Goal: Transaction & Acquisition: Purchase product/service

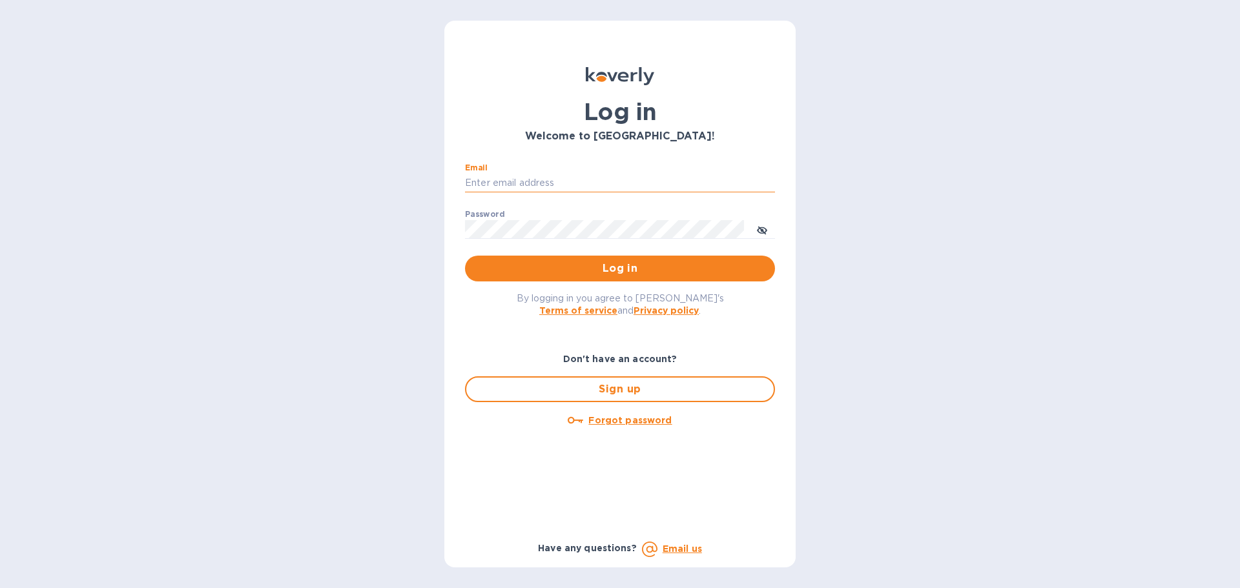
click at [536, 184] on input "Email" at bounding box center [620, 183] width 310 height 19
type input "[EMAIL_ADDRESS][DOMAIN_NAME]"
click at [465, 256] on button "Log in" at bounding box center [620, 269] width 310 height 26
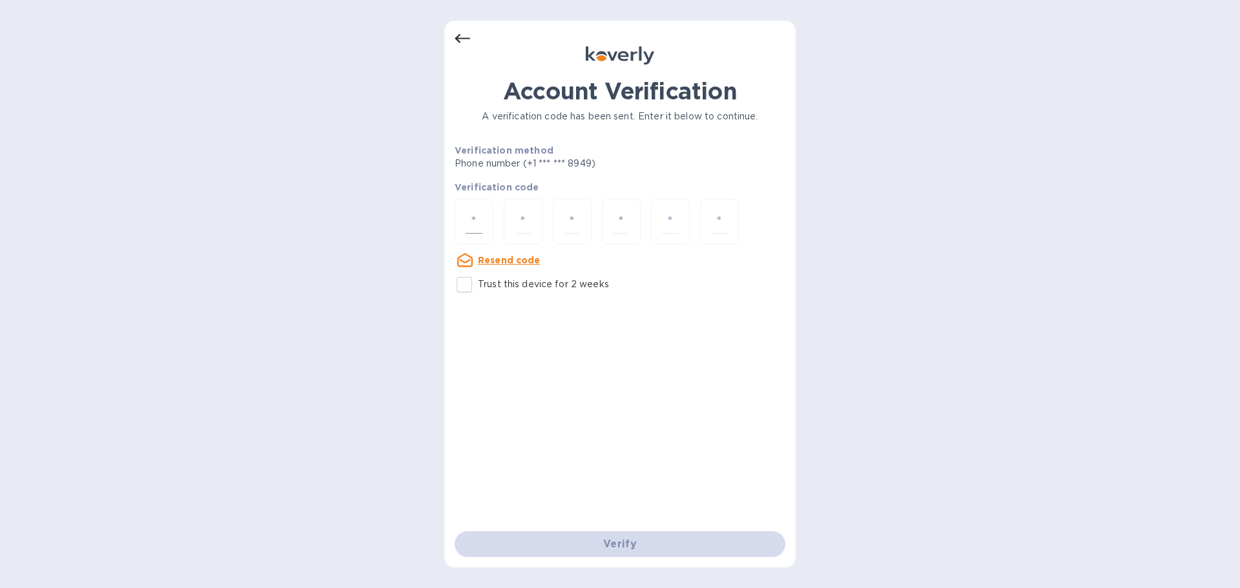
click at [477, 222] on input "number" at bounding box center [474, 222] width 17 height 24
type input "4"
type input "8"
type input "0"
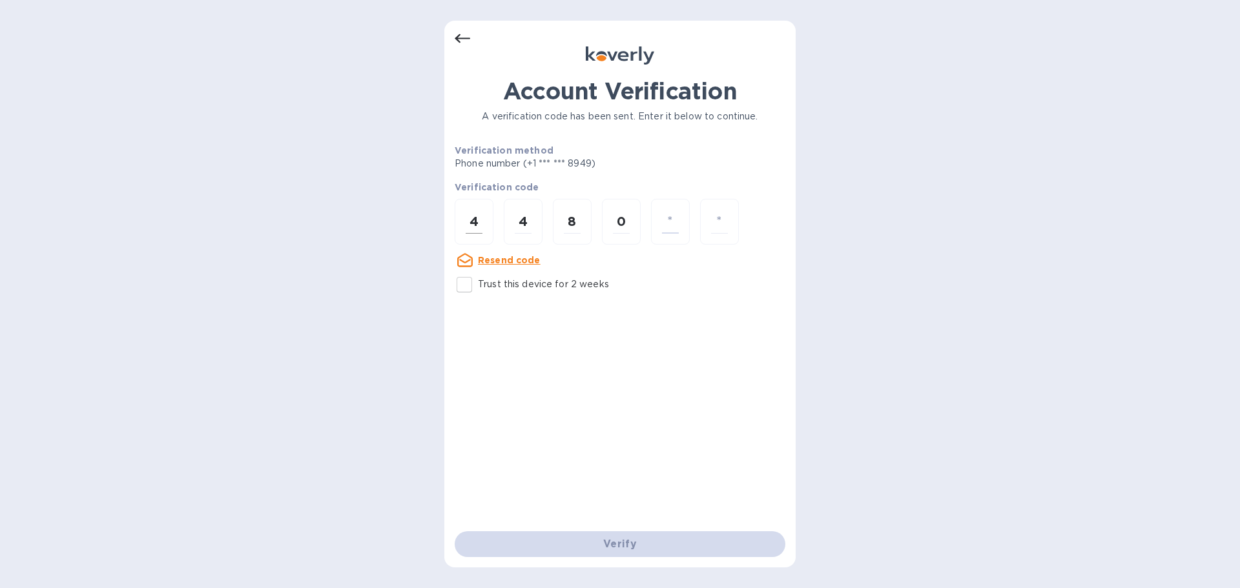
type input "2"
type input "8"
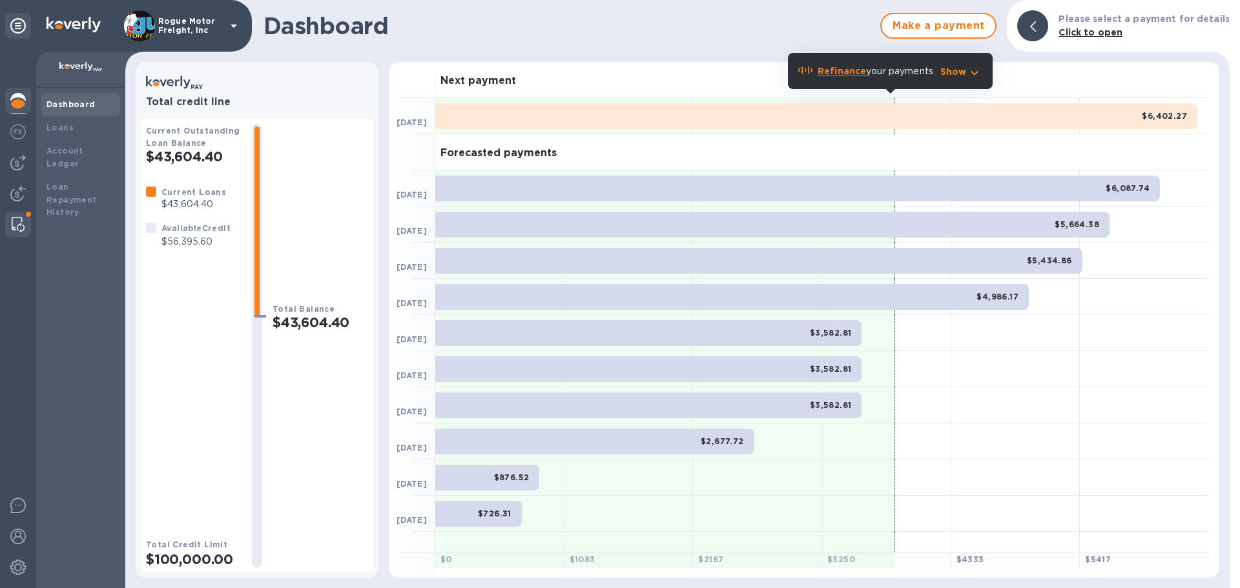
click at [15, 220] on img at bounding box center [18, 224] width 13 height 15
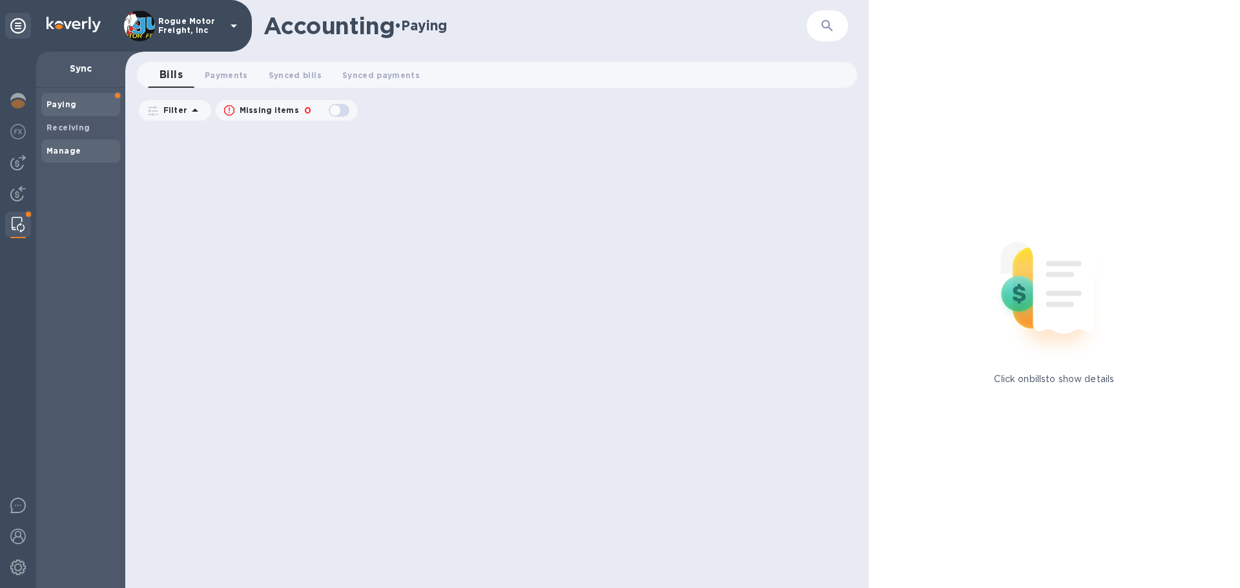
click at [56, 154] on b "Manage" at bounding box center [63, 151] width 34 height 10
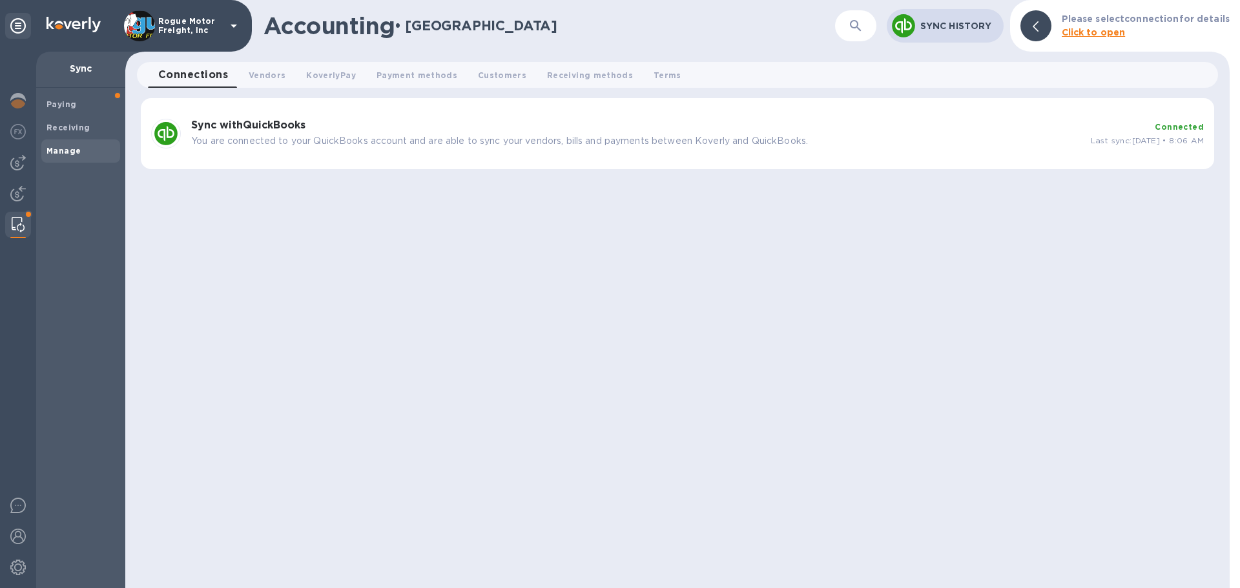
click at [344, 132] on div "Sync with QuickBooks You are connected to your QuickBooks account and are able …" at bounding box center [636, 133] width 900 height 39
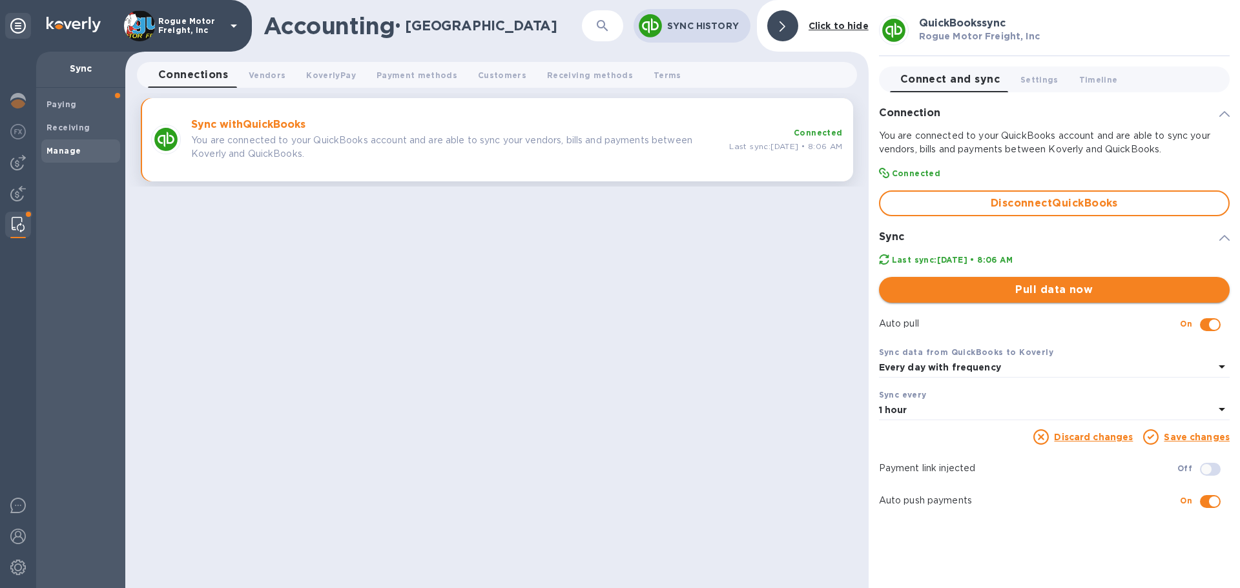
click at [994, 296] on span "Pull data now" at bounding box center [1054, 289] width 330 height 15
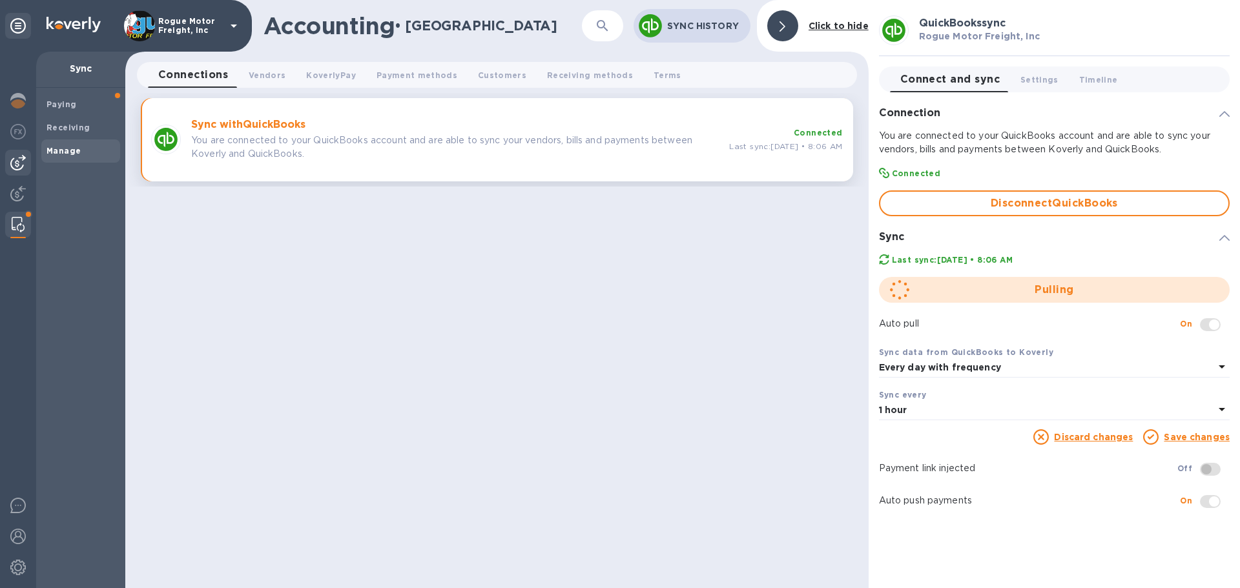
click at [9, 155] on div at bounding box center [18, 163] width 26 height 26
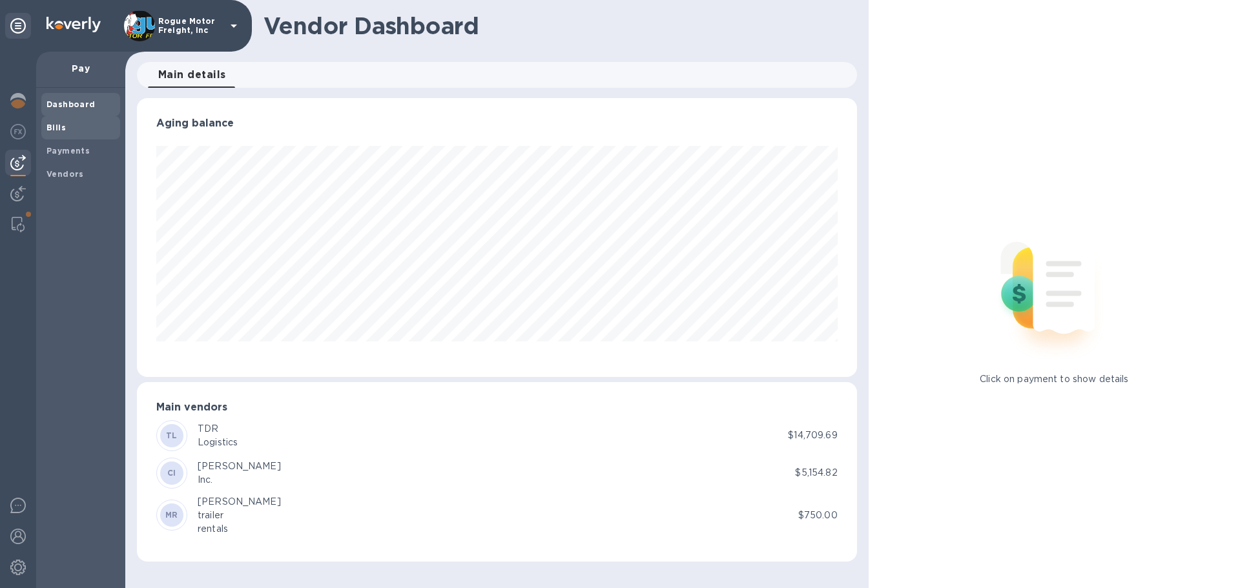
scroll to position [279, 719]
click at [59, 133] on span "Bills" at bounding box center [55, 127] width 19 height 13
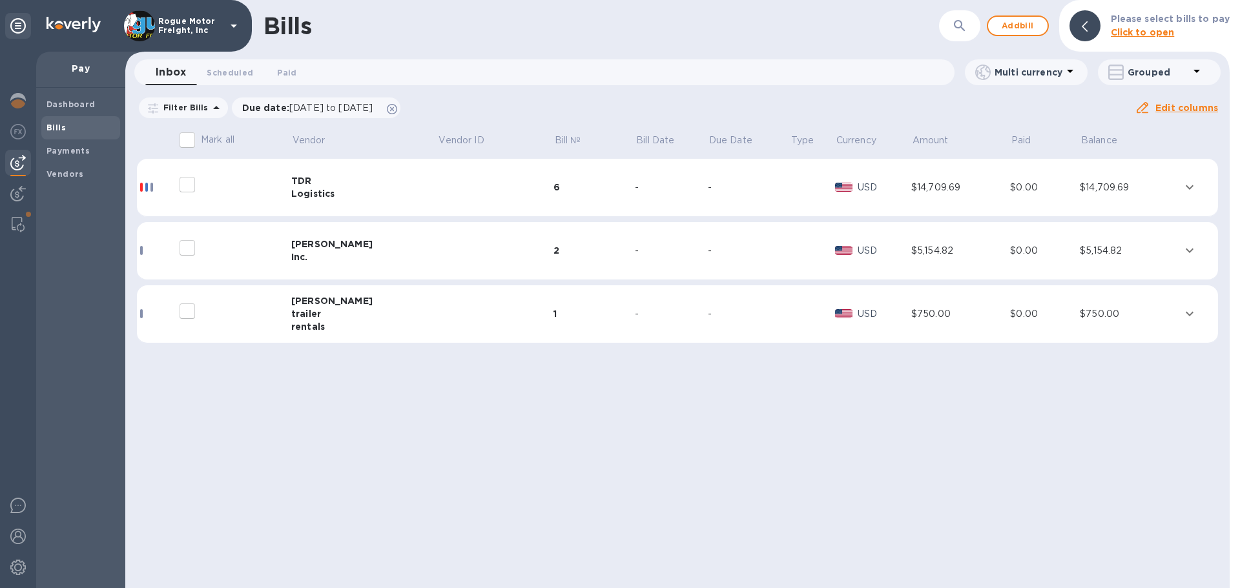
click at [1113, 185] on div "$14,709.69" at bounding box center [1129, 188] width 99 height 14
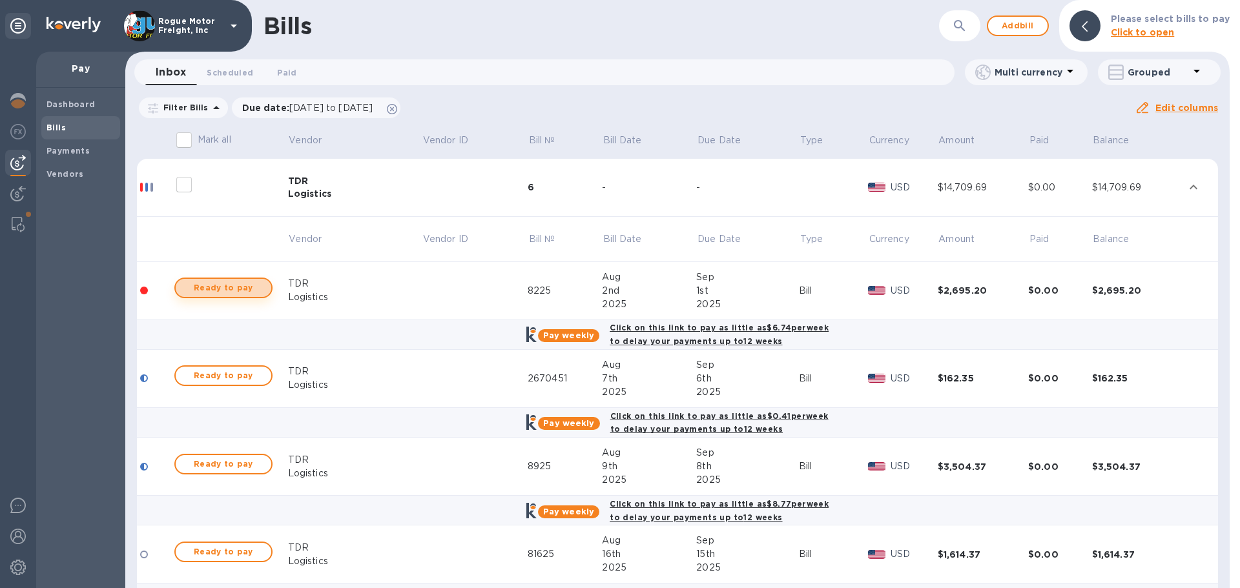
click at [214, 285] on span "Ready to pay" at bounding box center [223, 287] width 75 height 15
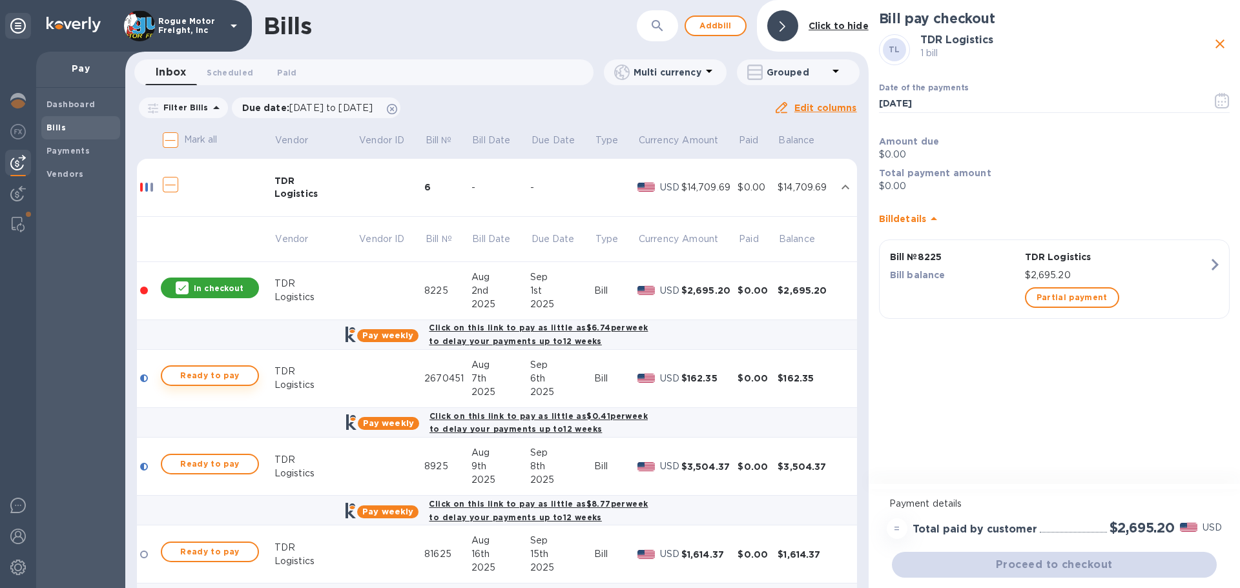
click at [213, 373] on span "Ready to pay" at bounding box center [209, 375] width 75 height 15
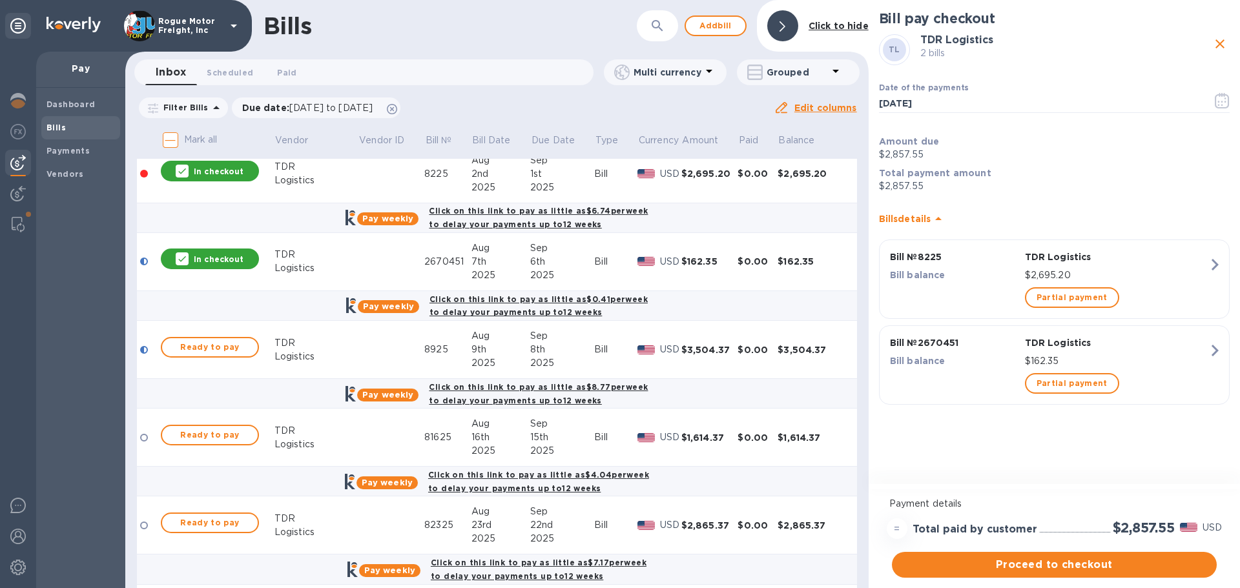
scroll to position [129, 0]
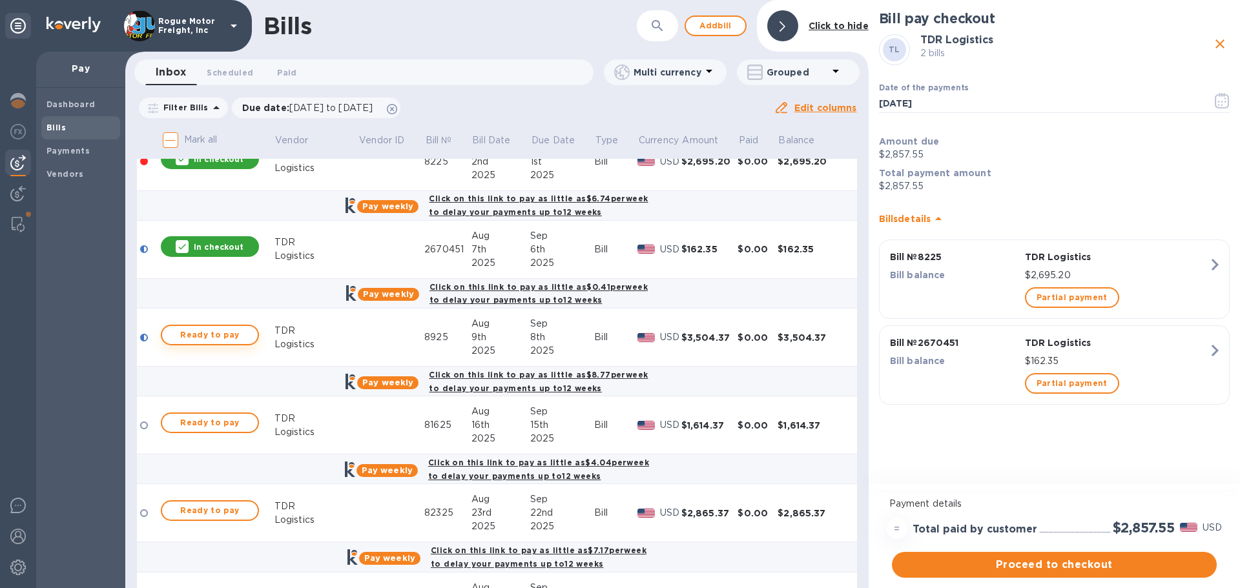
click at [208, 332] on span "Ready to pay" at bounding box center [209, 334] width 75 height 15
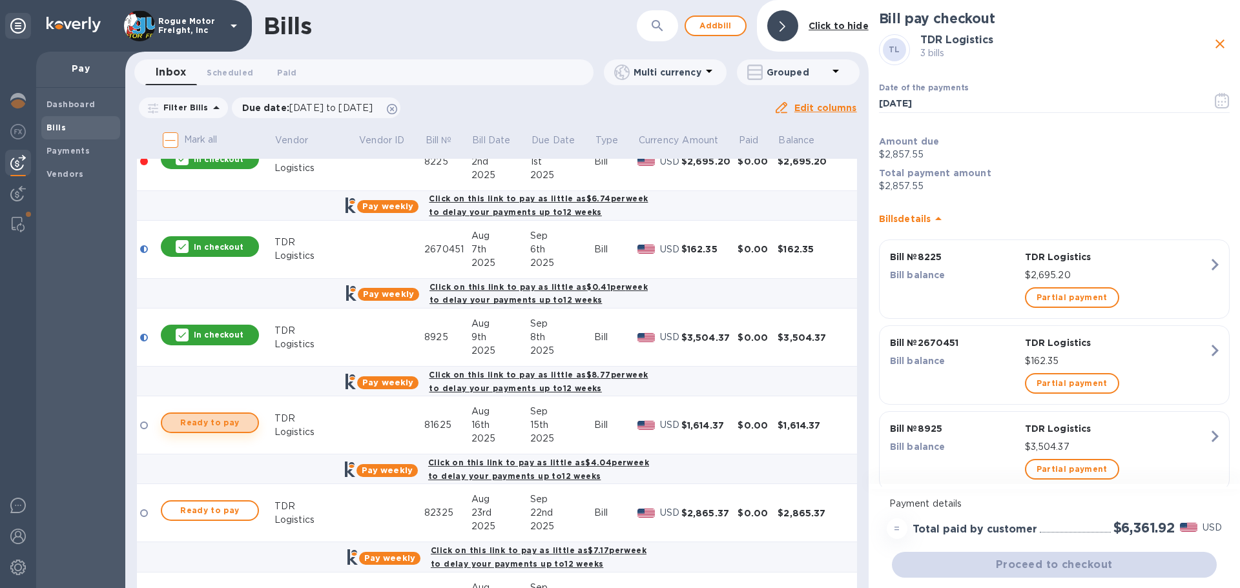
click at [214, 418] on span "Ready to pay" at bounding box center [209, 422] width 75 height 15
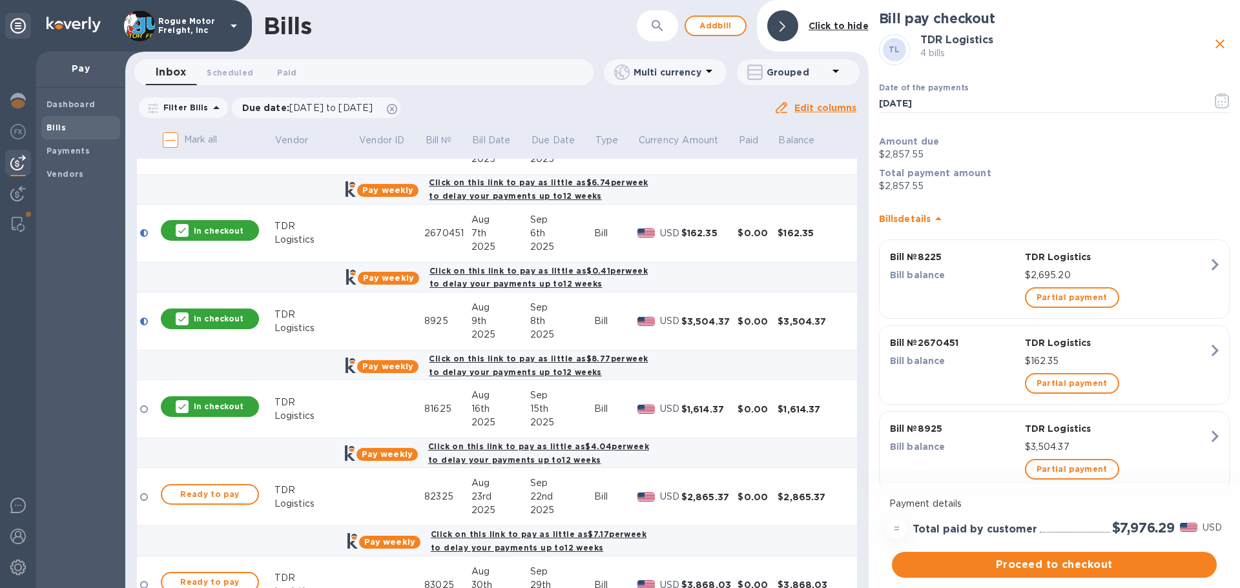
scroll to position [194, 0]
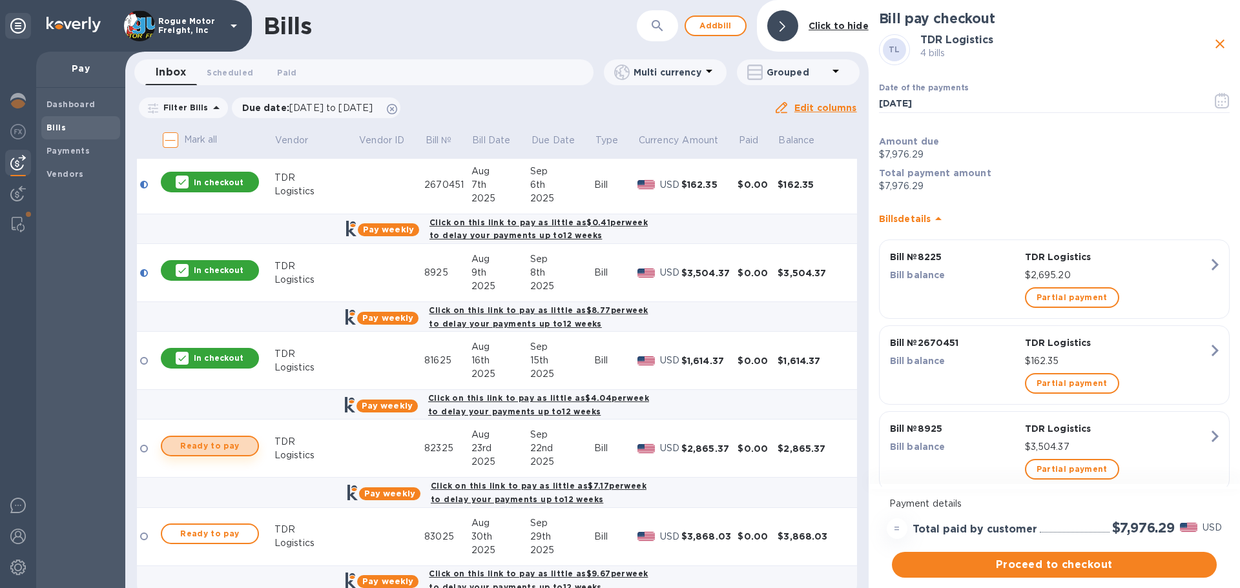
click at [214, 444] on span "Ready to pay" at bounding box center [209, 446] width 75 height 15
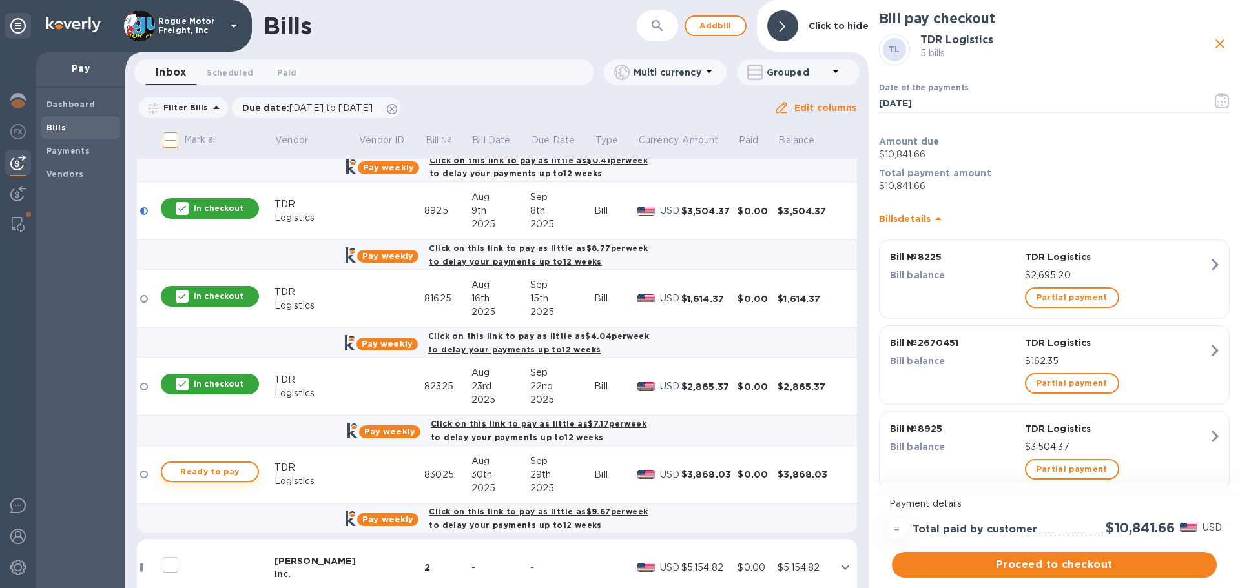
scroll to position [258, 0]
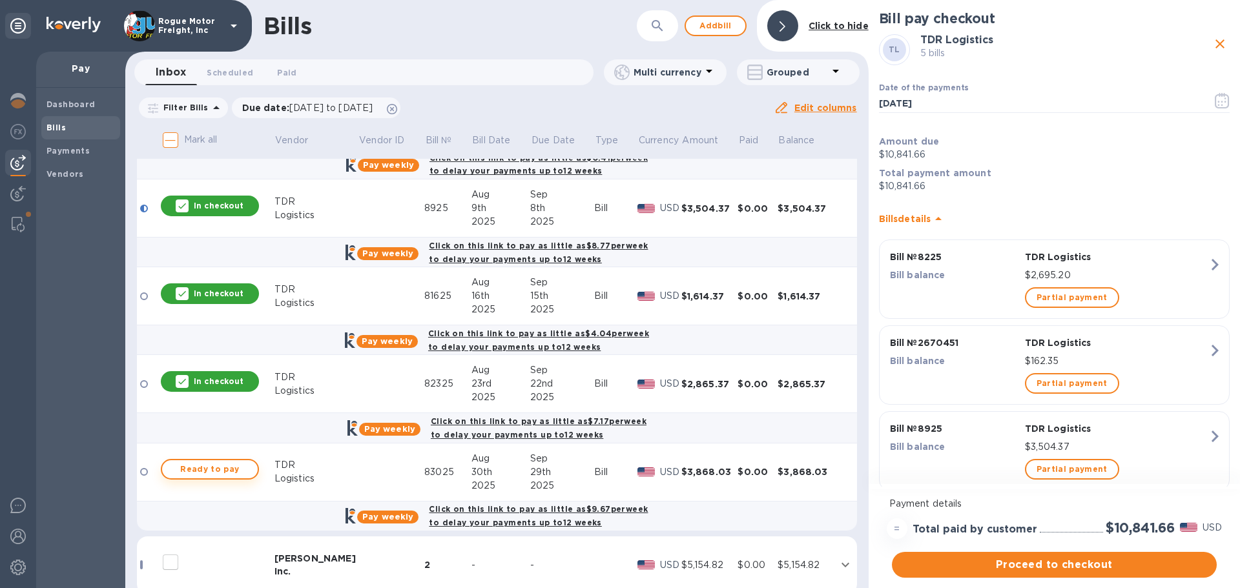
click at [213, 470] on span "Ready to pay" at bounding box center [209, 469] width 75 height 15
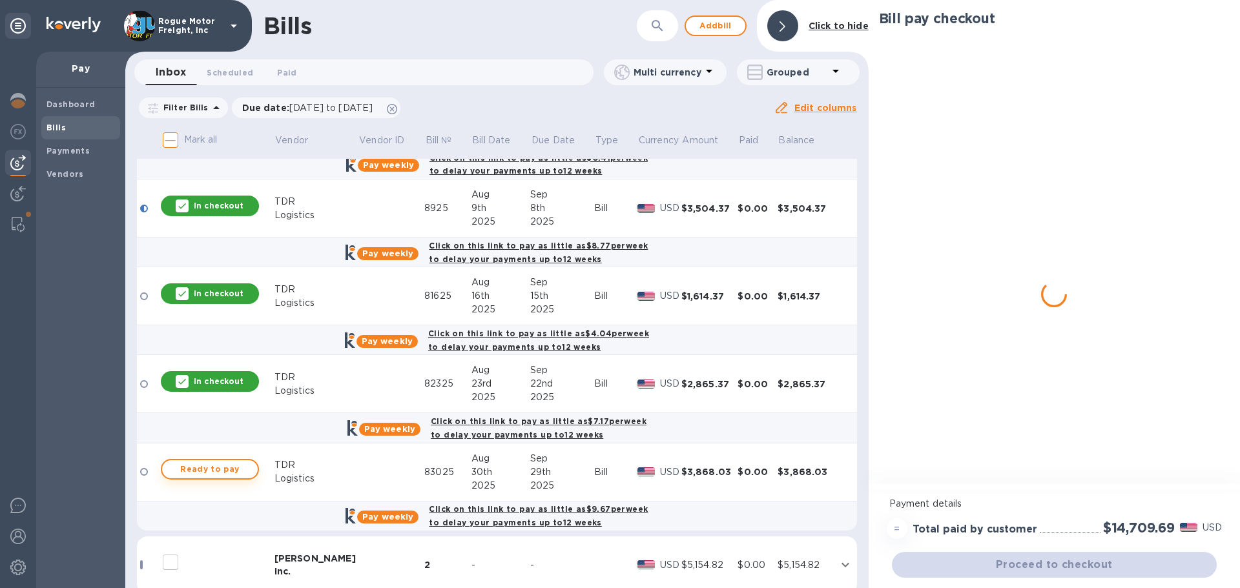
checkbox input "true"
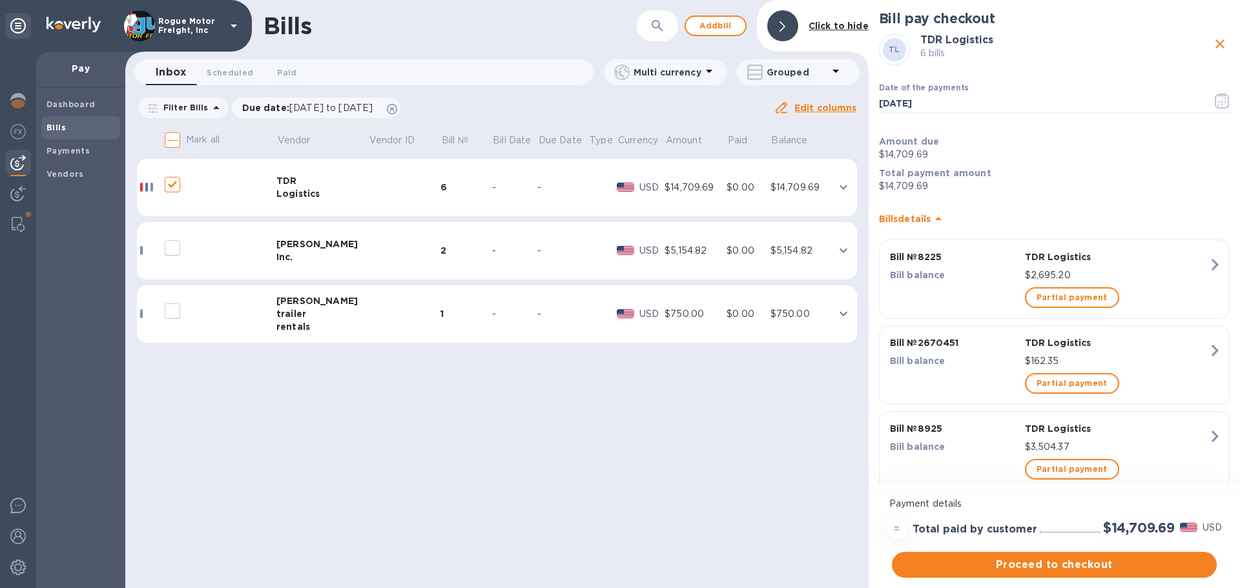
scroll to position [0, 0]
click at [1218, 45] on icon "close" at bounding box center [1219, 43] width 15 height 15
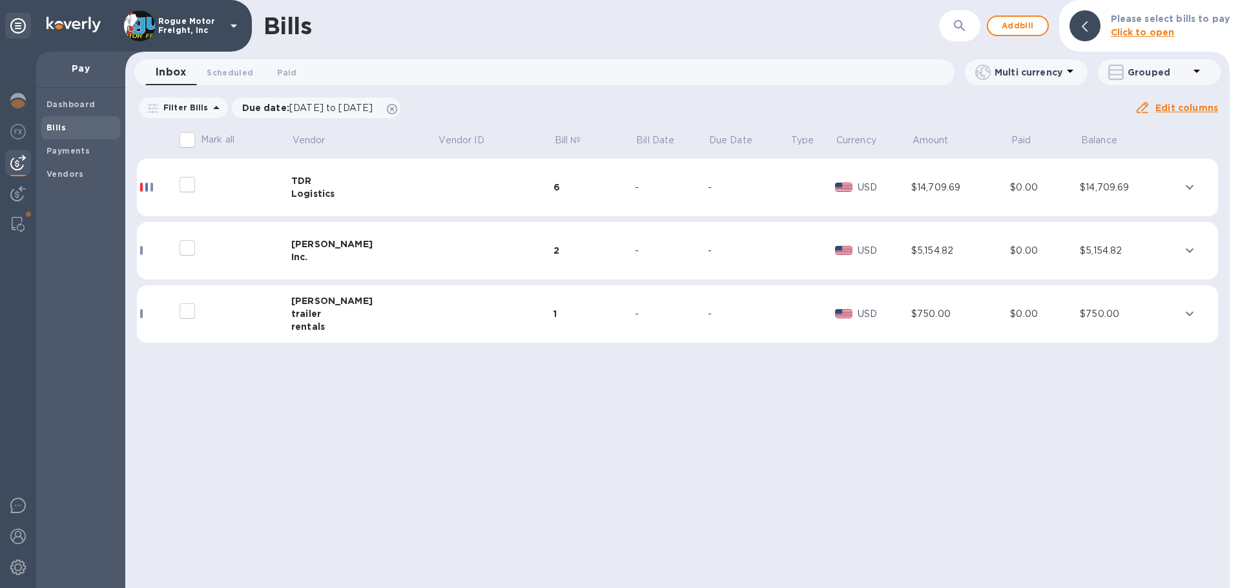
click at [1188, 183] on icon "expand row" at bounding box center [1189, 187] width 15 height 15
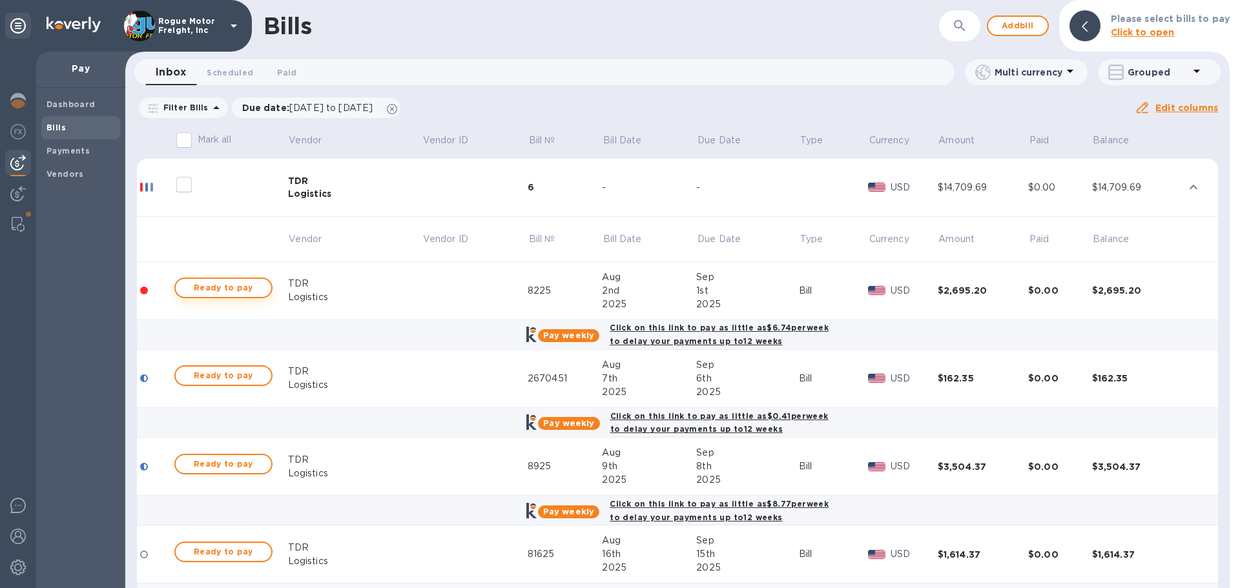
click at [227, 282] on span "Ready to pay" at bounding box center [223, 287] width 75 height 15
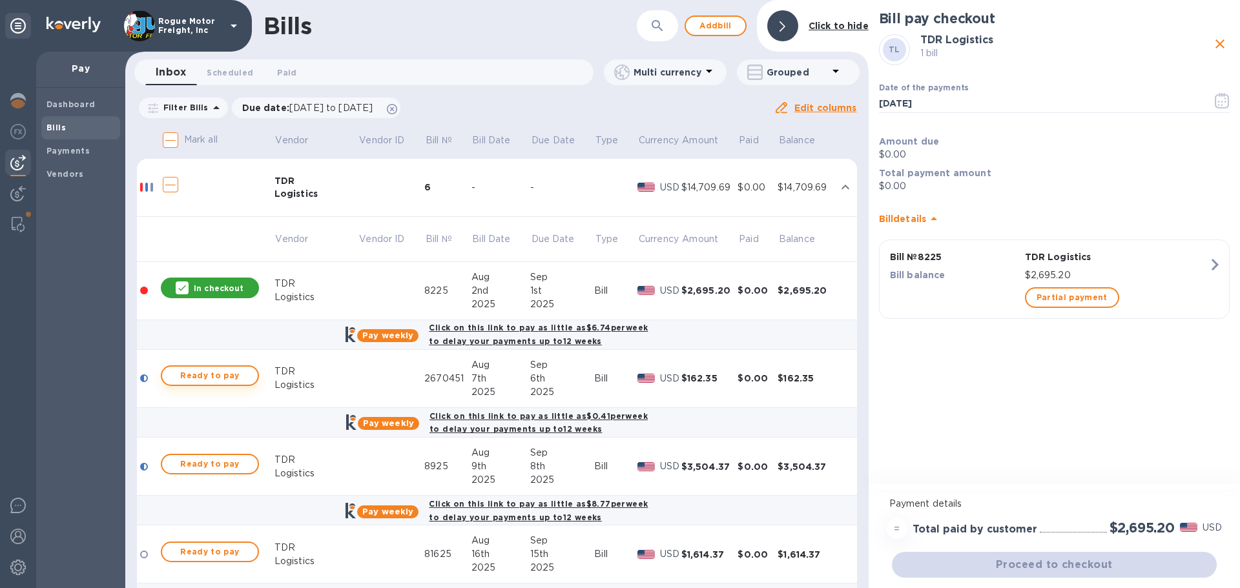
click at [212, 374] on span "Ready to pay" at bounding box center [209, 375] width 75 height 15
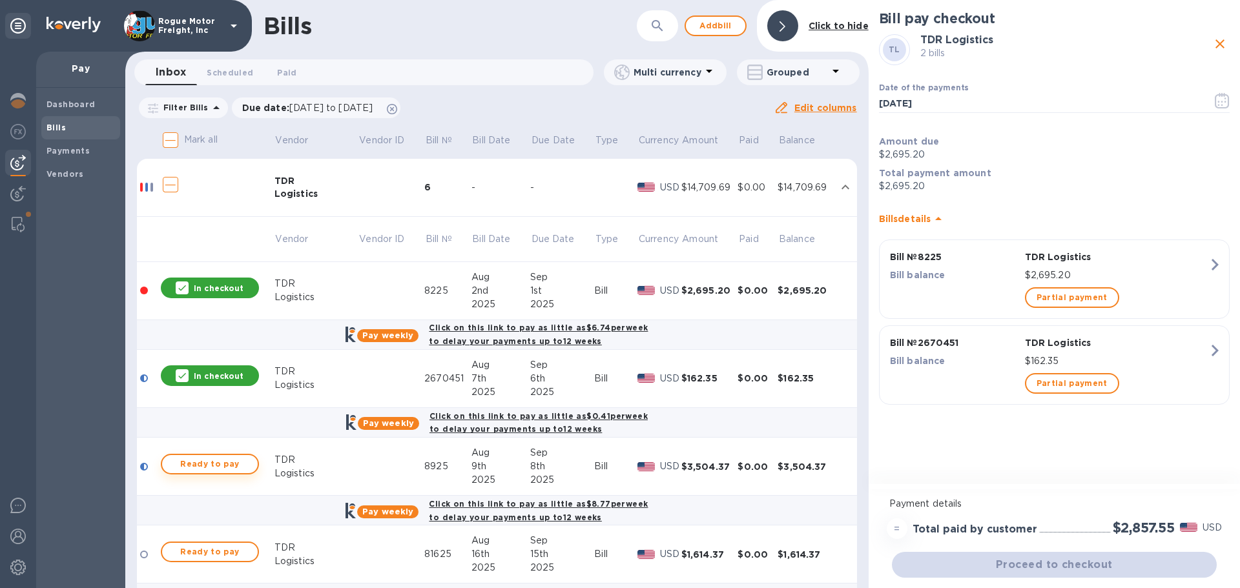
click at [203, 462] on span "Ready to pay" at bounding box center [209, 464] width 75 height 15
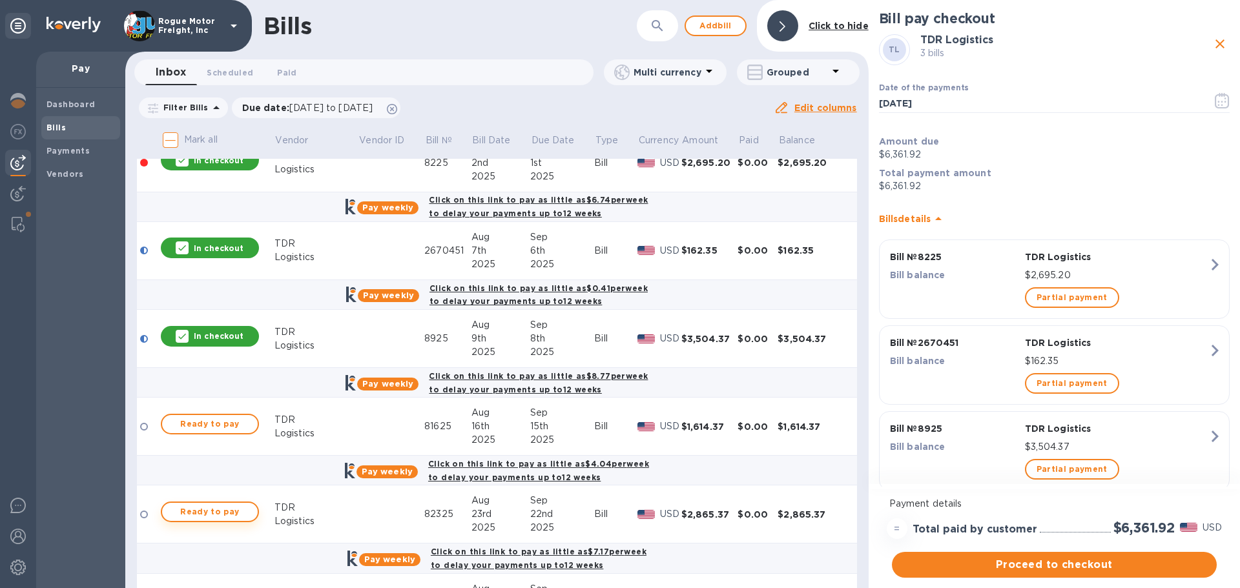
scroll to position [129, 0]
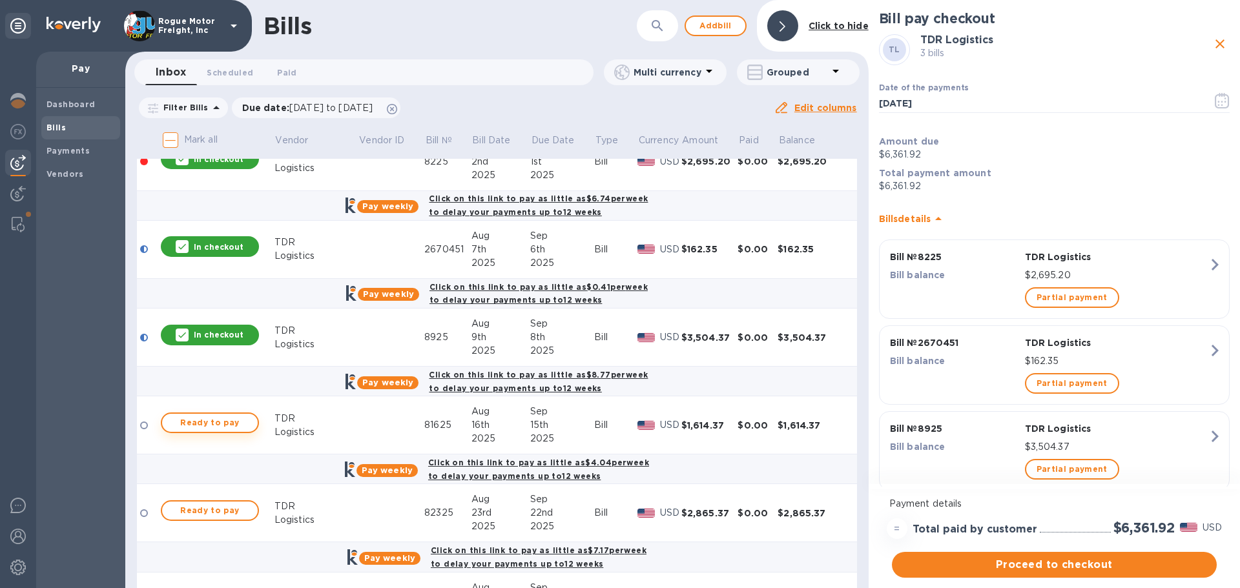
click at [206, 424] on span "Ready to pay" at bounding box center [209, 422] width 75 height 15
click at [209, 511] on span "Ready to pay" at bounding box center [209, 510] width 75 height 15
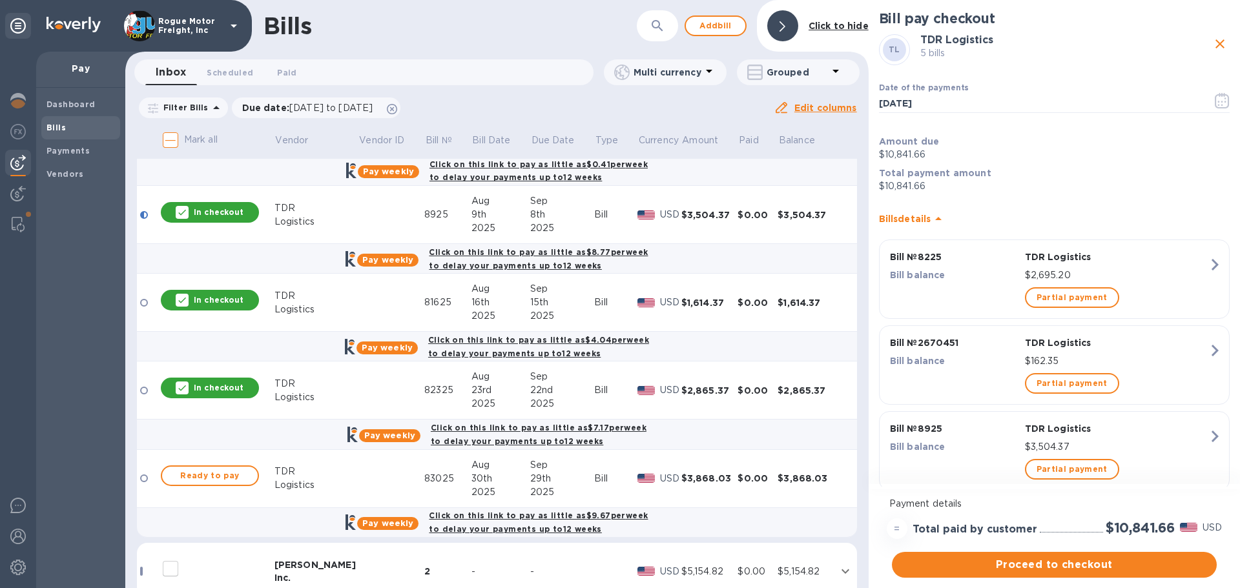
scroll to position [258, 0]
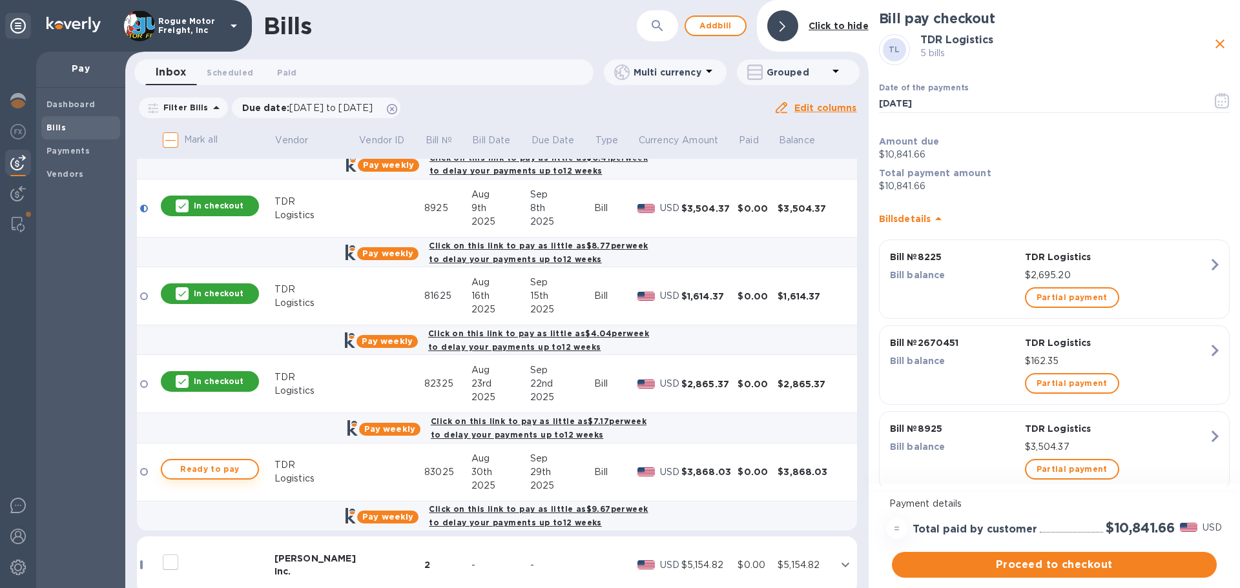
click at [208, 469] on span "Ready to pay" at bounding box center [209, 469] width 75 height 15
checkbox input "true"
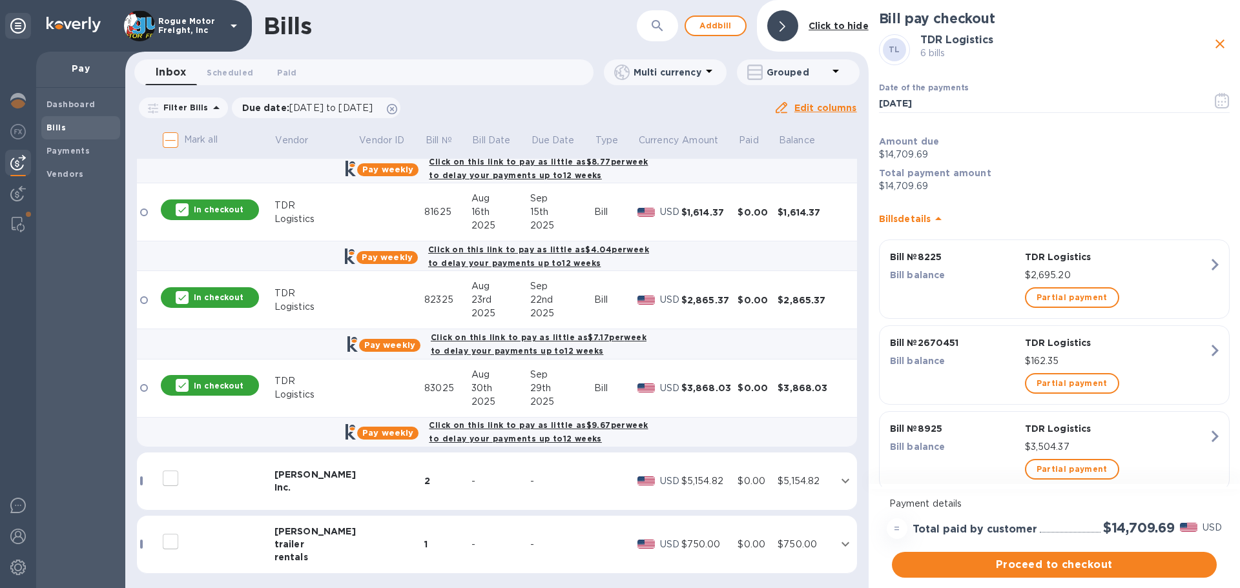
scroll to position [345, 0]
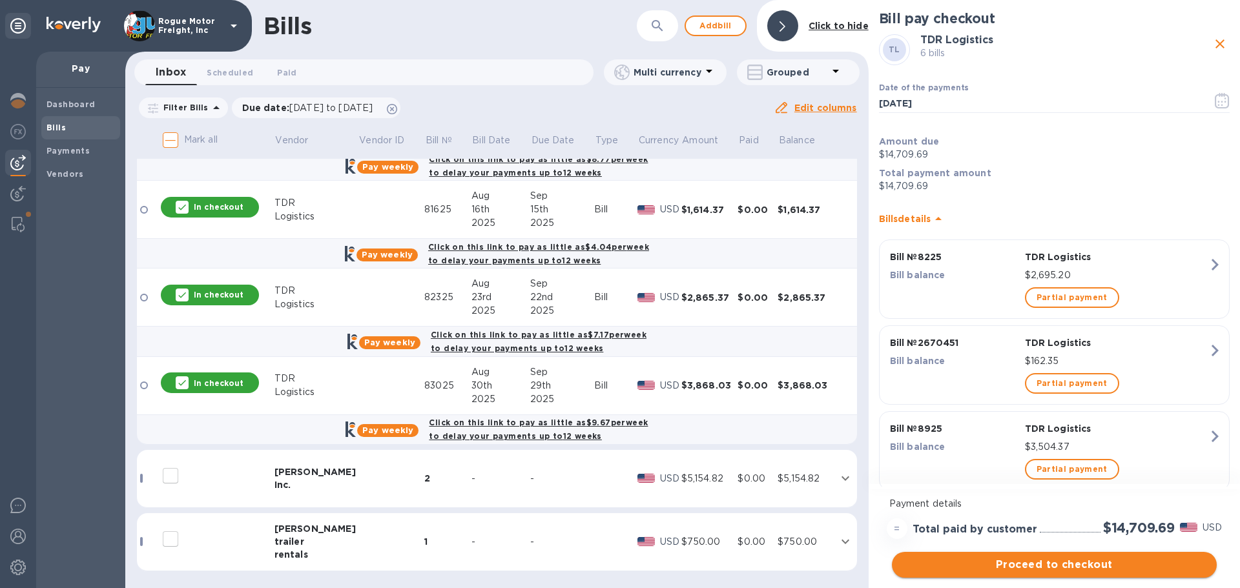
click at [1035, 563] on span "Proceed to checkout" at bounding box center [1054, 564] width 304 height 15
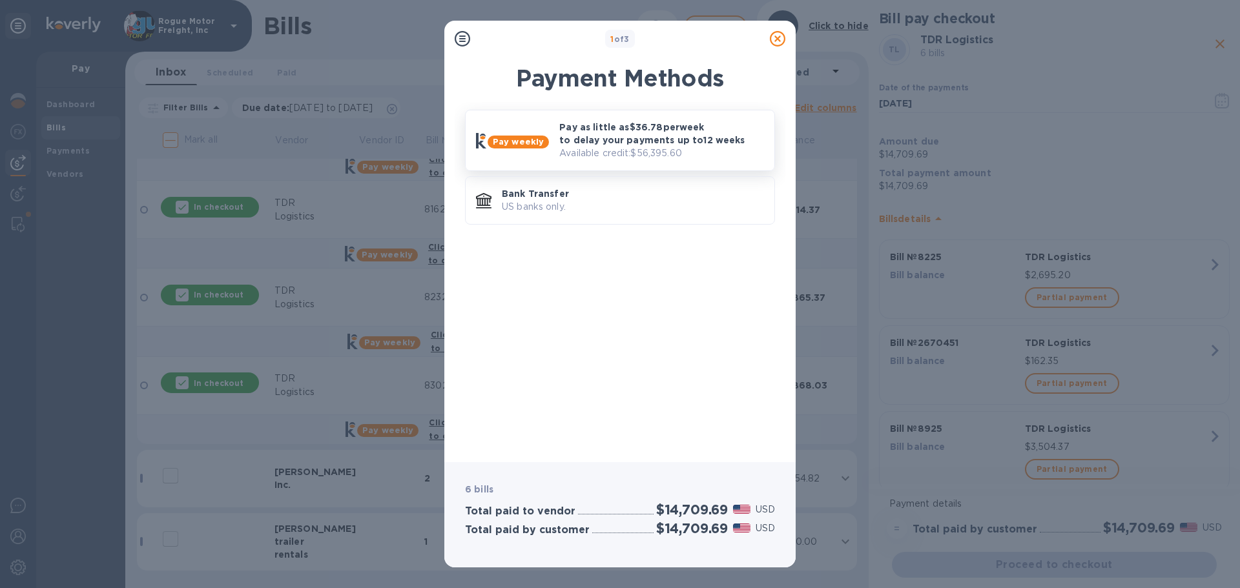
click at [581, 141] on p "Pay as little as $36.78 per week to delay your payments up to 12 weeks" at bounding box center [661, 134] width 205 height 26
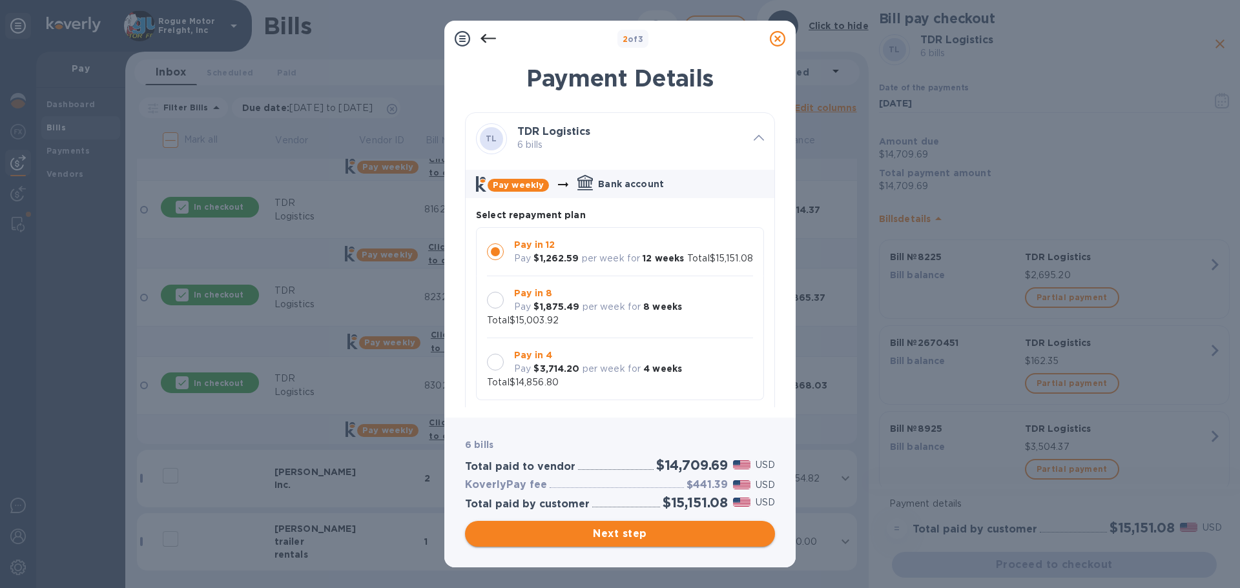
click at [585, 538] on span "Next step" at bounding box center [619, 533] width 289 height 15
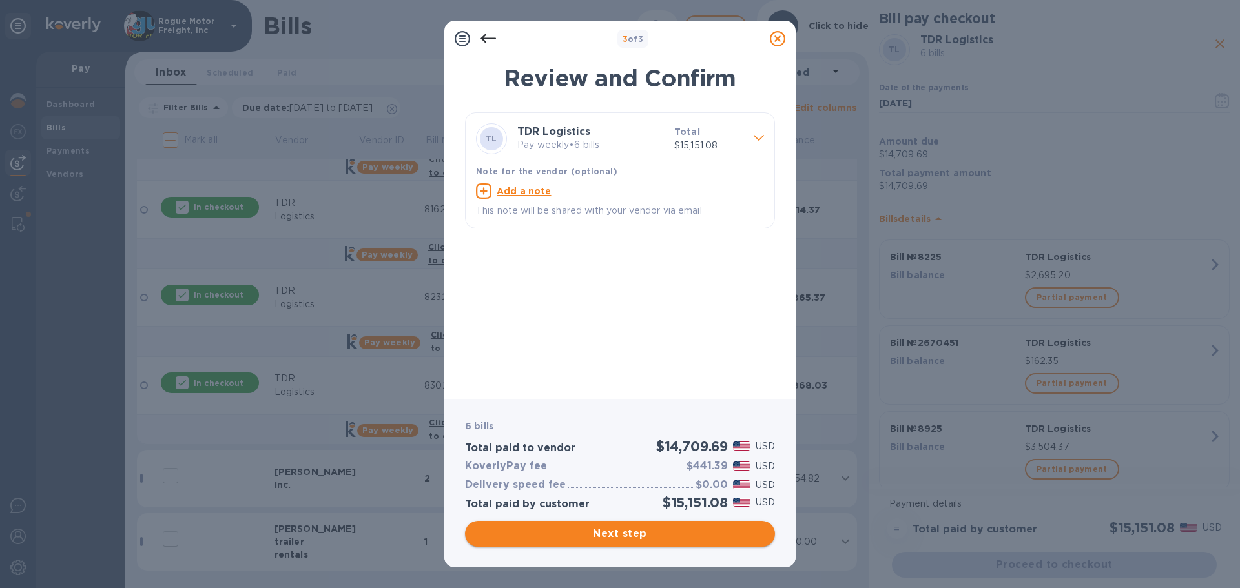
click at [603, 531] on span "Next step" at bounding box center [619, 533] width 289 height 15
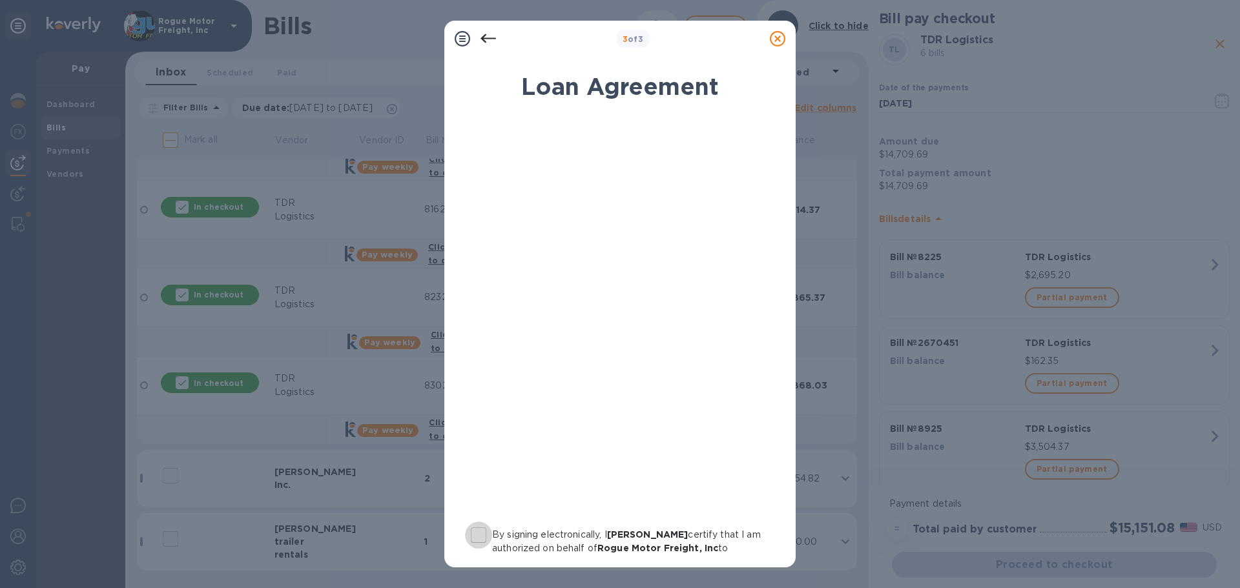
click at [478, 533] on input "By signing electronically, I Jason Evans certify that I am authorized on behalf…" at bounding box center [478, 535] width 27 height 27
checkbox input "true"
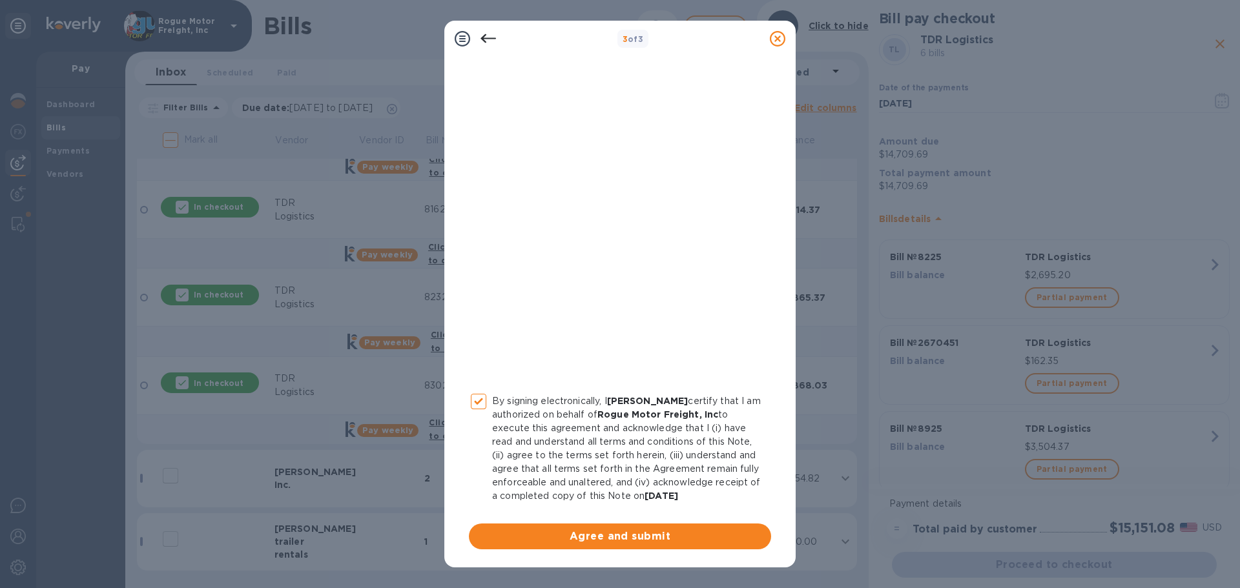
scroll to position [147, 0]
click at [585, 535] on span "Agree and submit" at bounding box center [620, 536] width 282 height 15
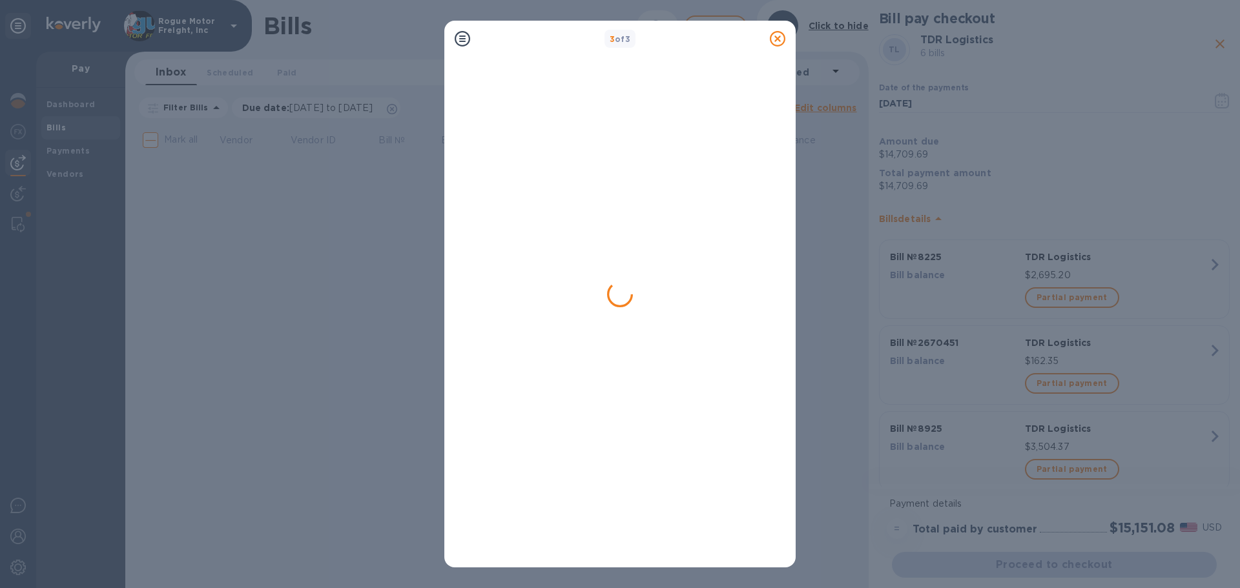
scroll to position [0, 0]
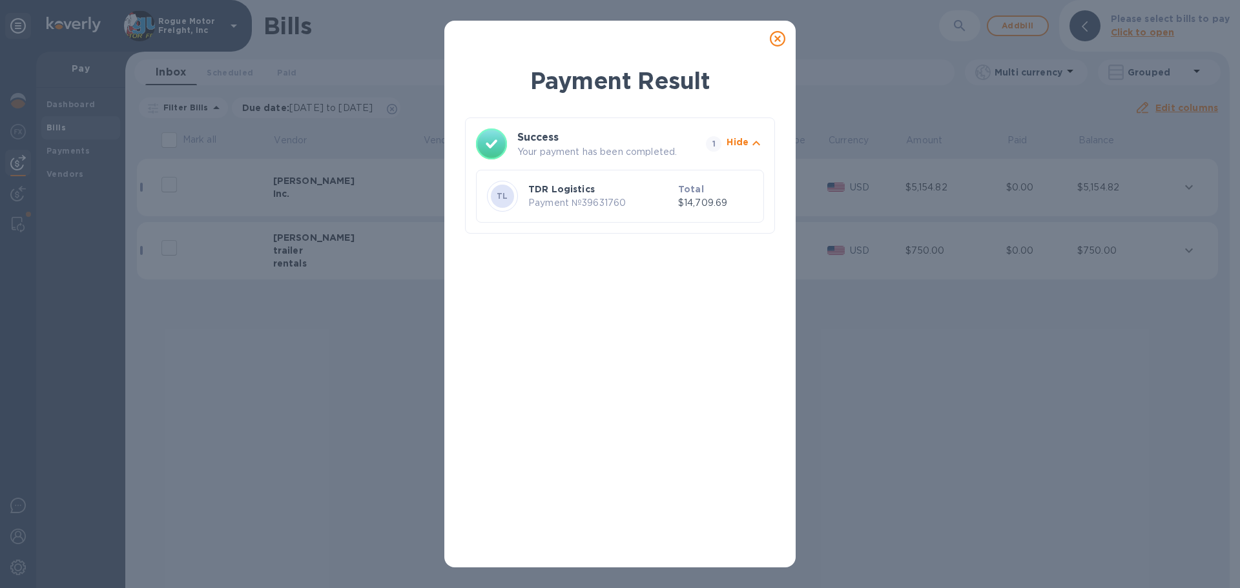
click at [774, 35] on icon at bounding box center [777, 38] width 15 height 15
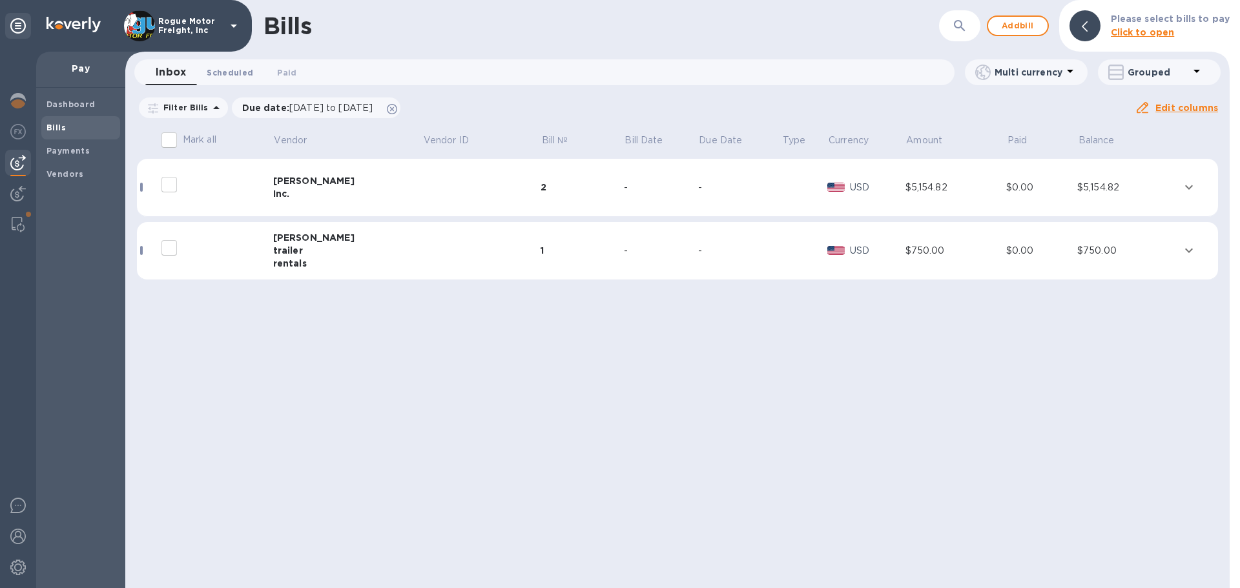
click at [227, 75] on span "Scheduled 0" at bounding box center [230, 73] width 46 height 14
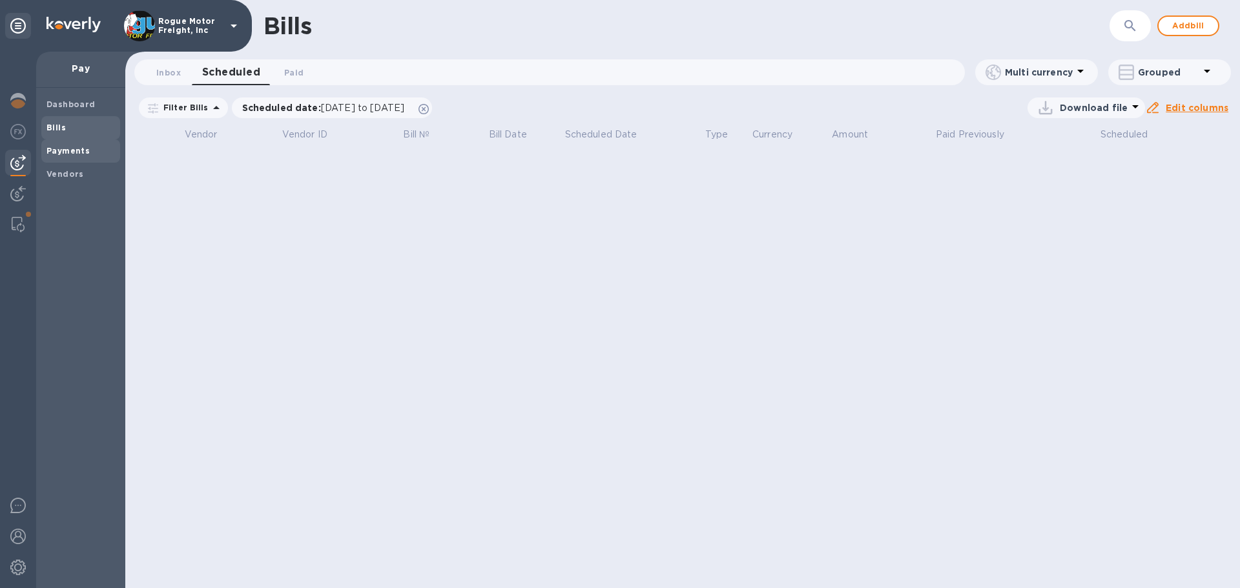
click at [63, 152] on b "Payments" at bounding box center [67, 151] width 43 height 10
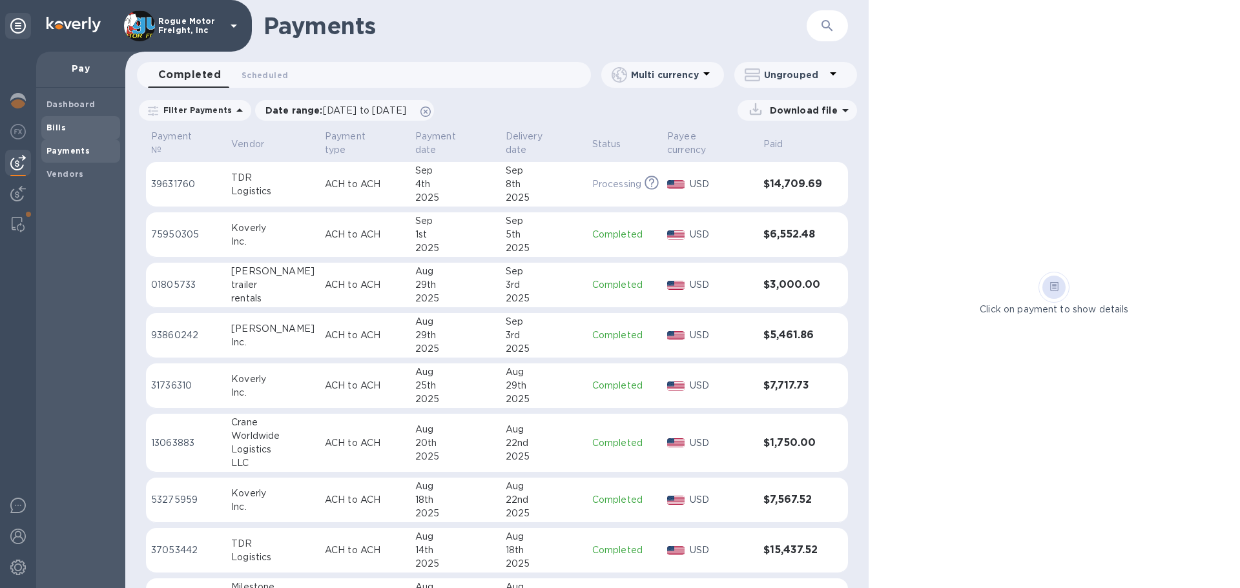
click at [61, 132] on b "Bills" at bounding box center [55, 128] width 19 height 10
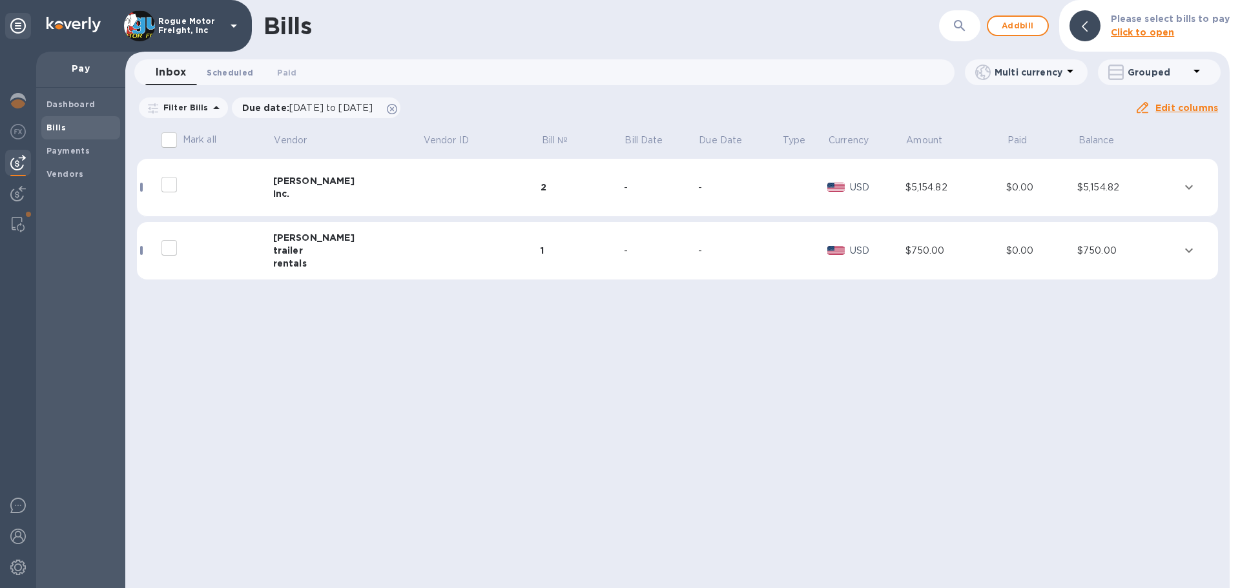
click at [226, 72] on span "Scheduled 0" at bounding box center [230, 73] width 46 height 14
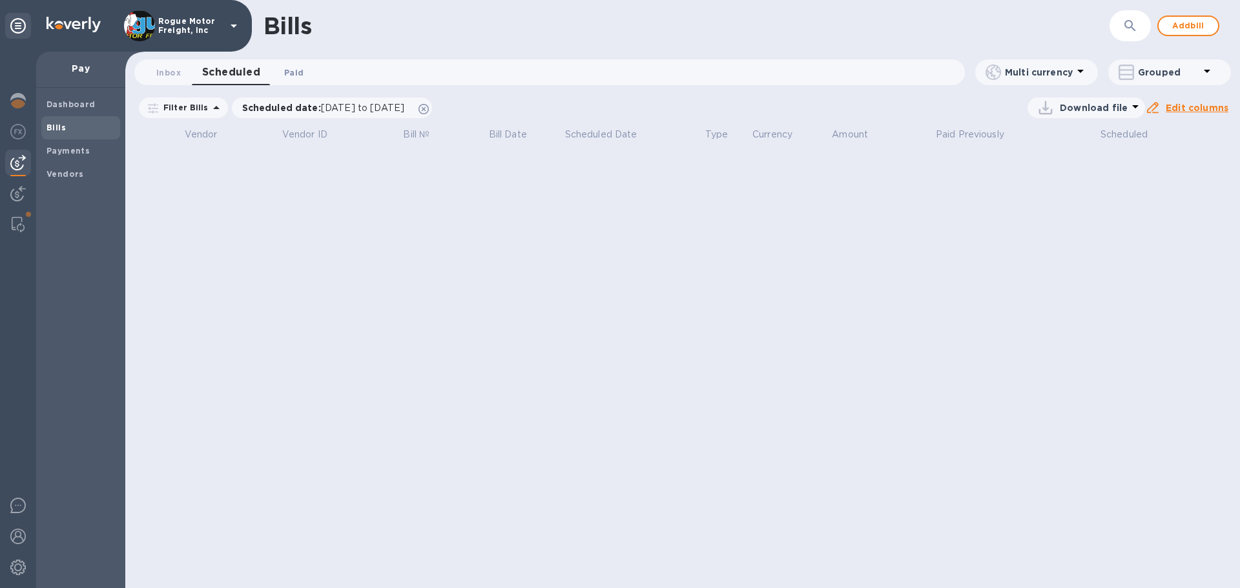
click at [287, 72] on span "Paid 0" at bounding box center [293, 73] width 19 height 14
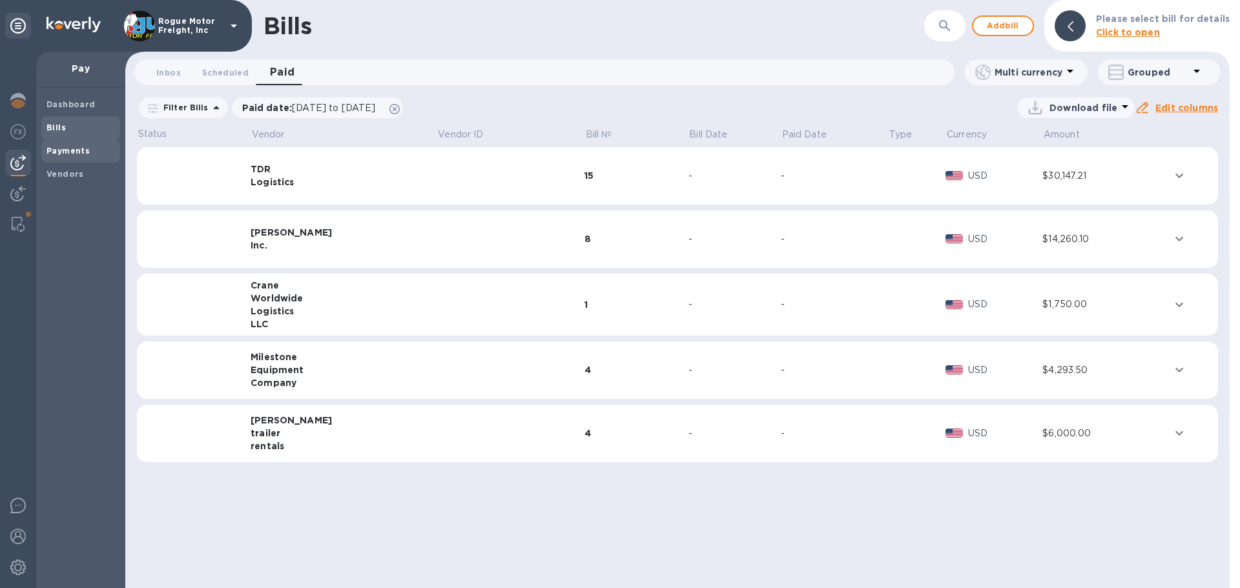
click at [68, 154] on b "Payments" at bounding box center [67, 151] width 43 height 10
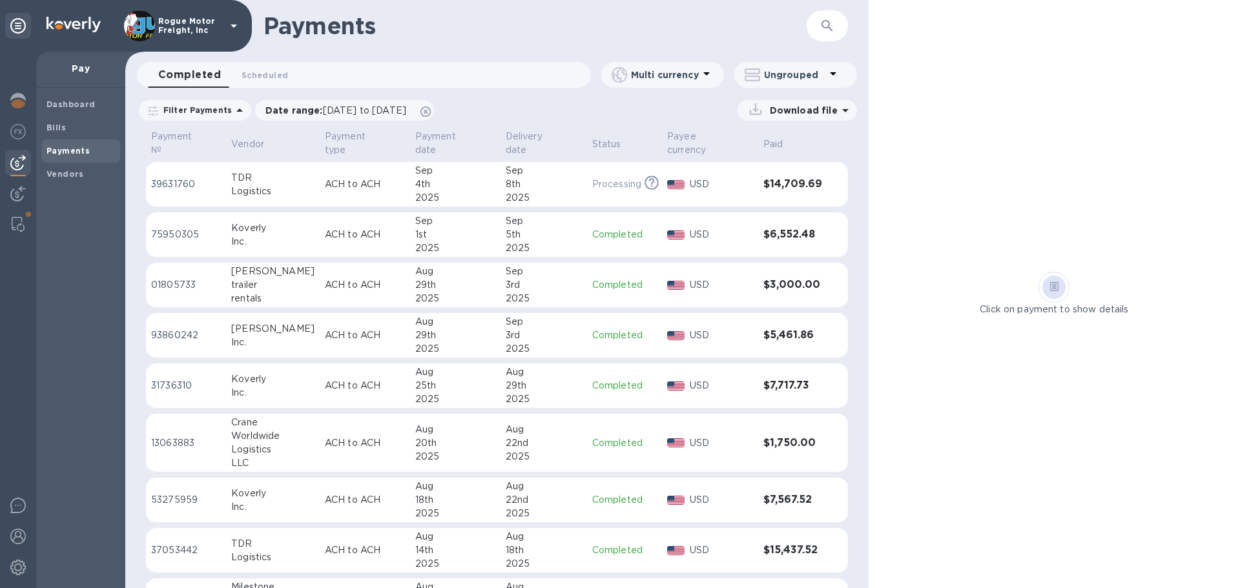
click at [734, 178] on p "USD" at bounding box center [721, 185] width 63 height 14
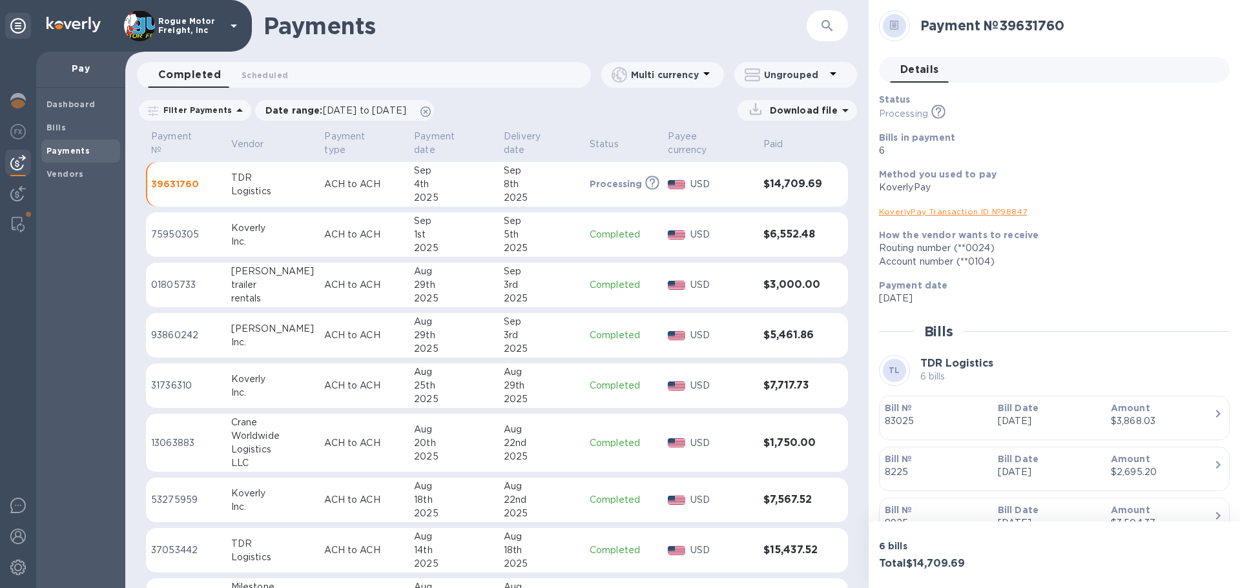
click at [958, 424] on p "83025" at bounding box center [936, 422] width 103 height 14
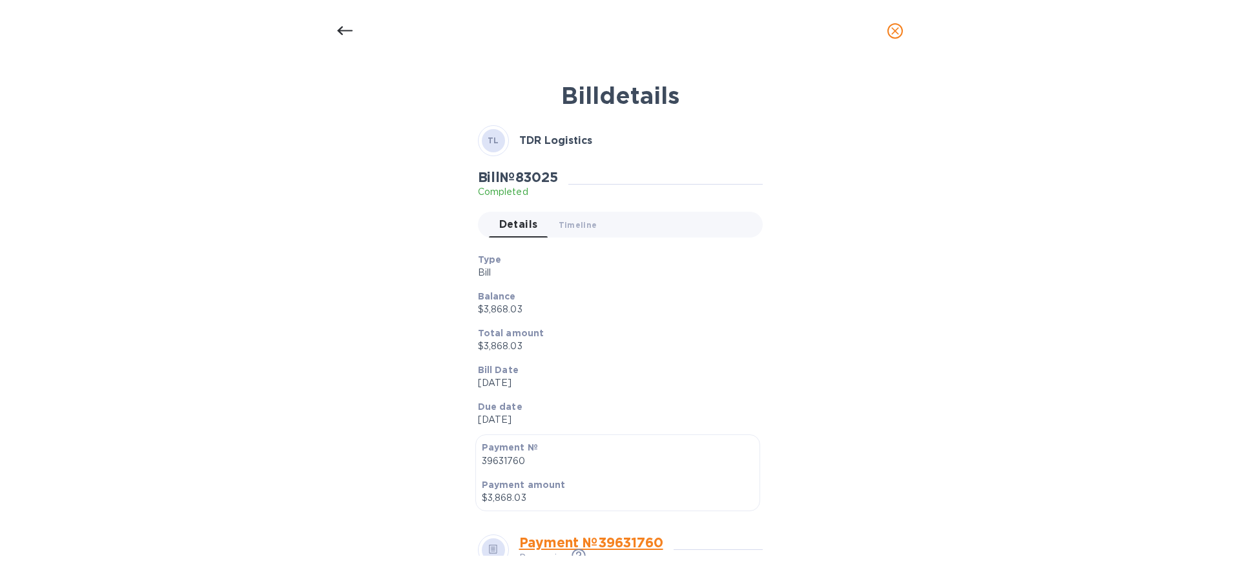
click at [894, 34] on icon "close" at bounding box center [895, 31] width 13 height 13
